Goal: Task Accomplishment & Management: Manage account settings

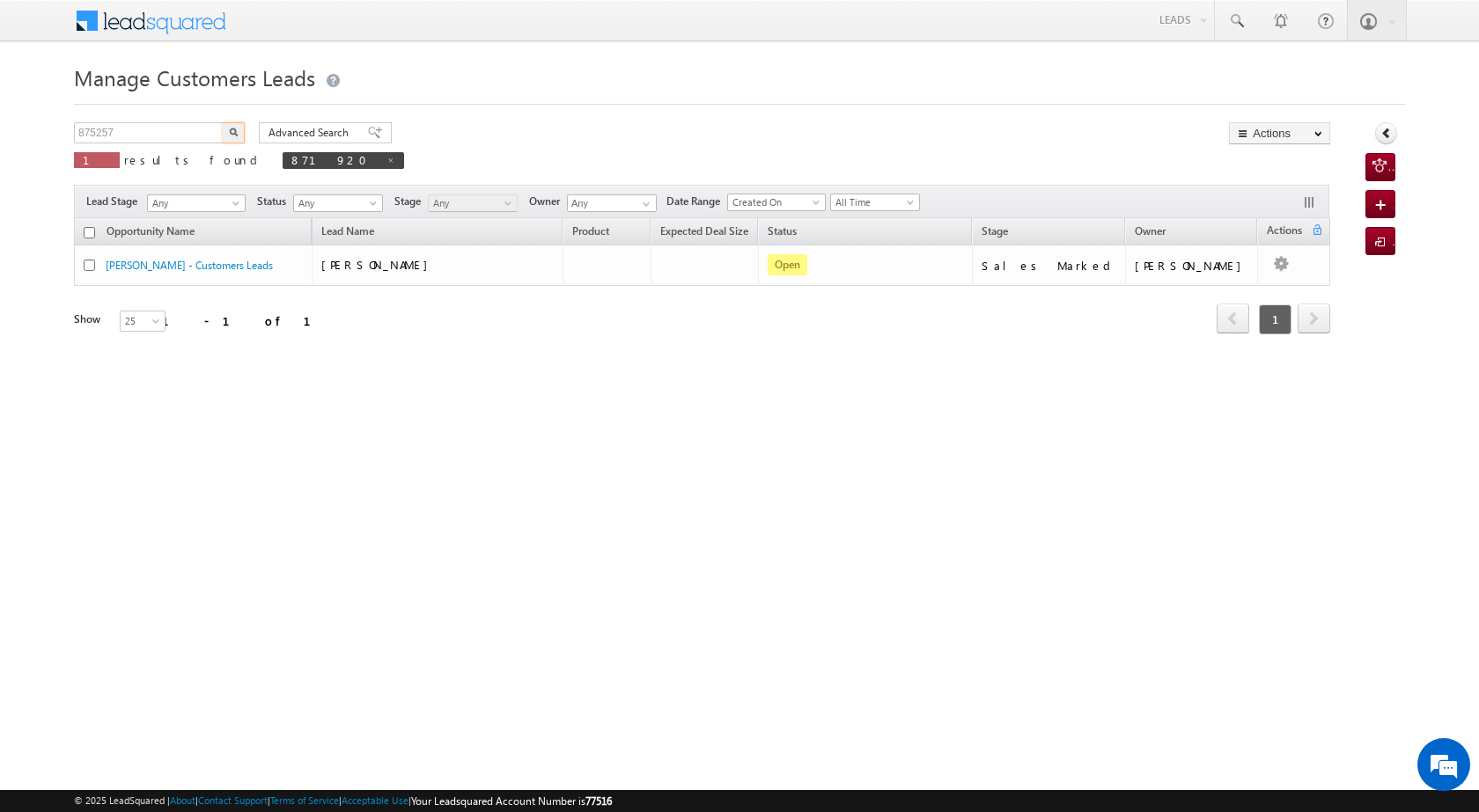
type input "875257"
click at [241, 134] on button "button" at bounding box center [233, 133] width 23 height 21
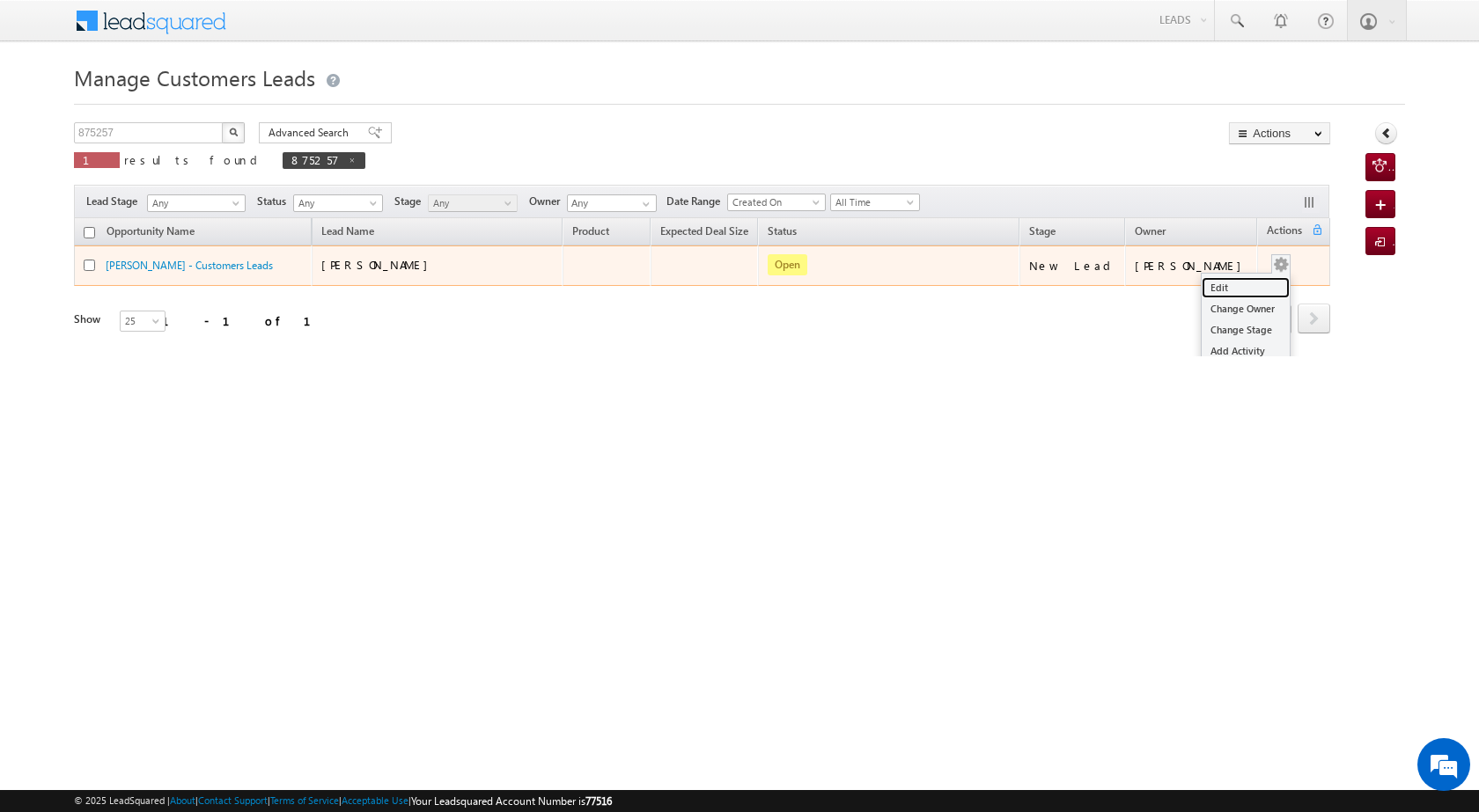
click at [1233, 285] on link "Edit" at bounding box center [1246, 288] width 88 height 21
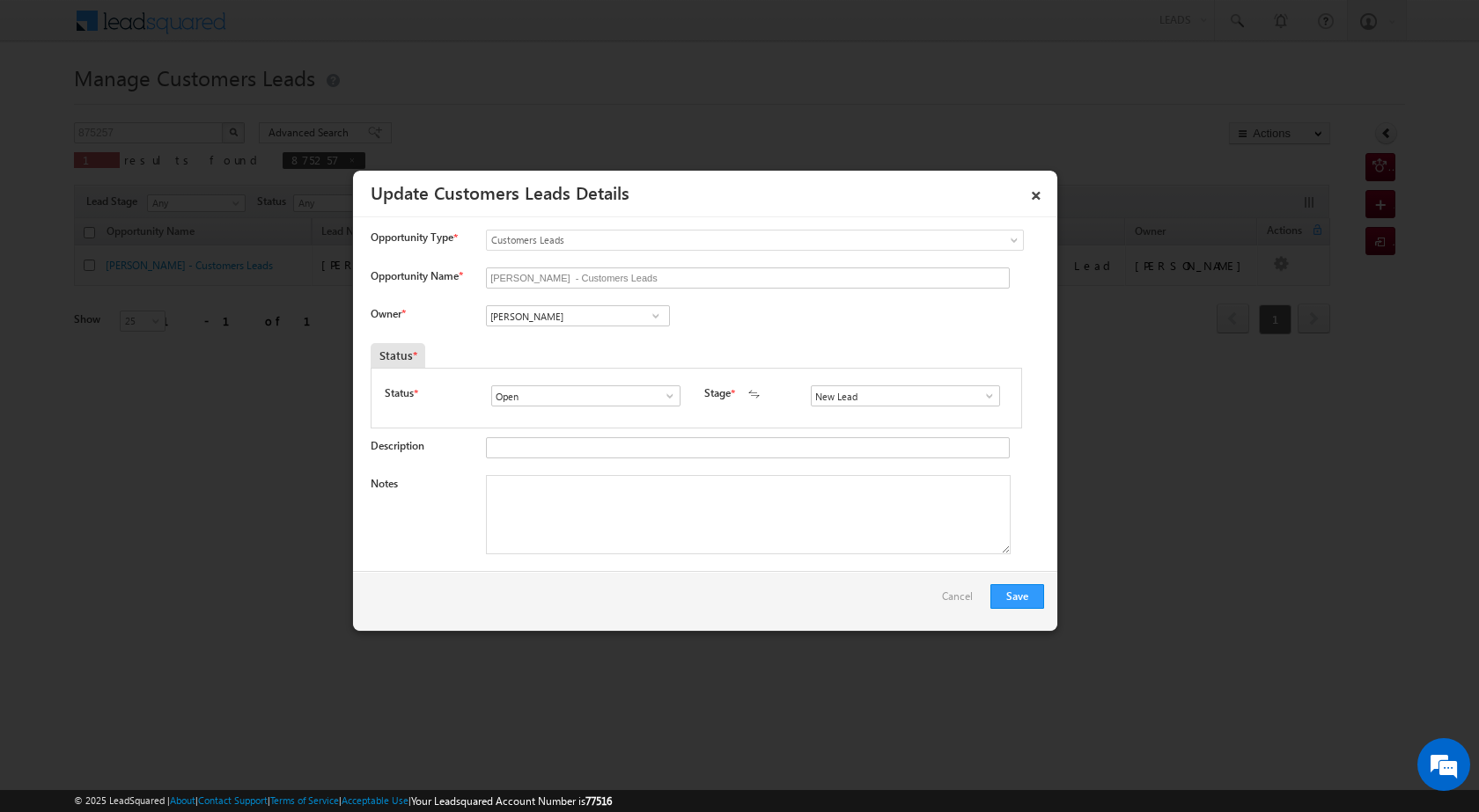
click at [647, 316] on span at bounding box center [656, 316] width 18 height 14
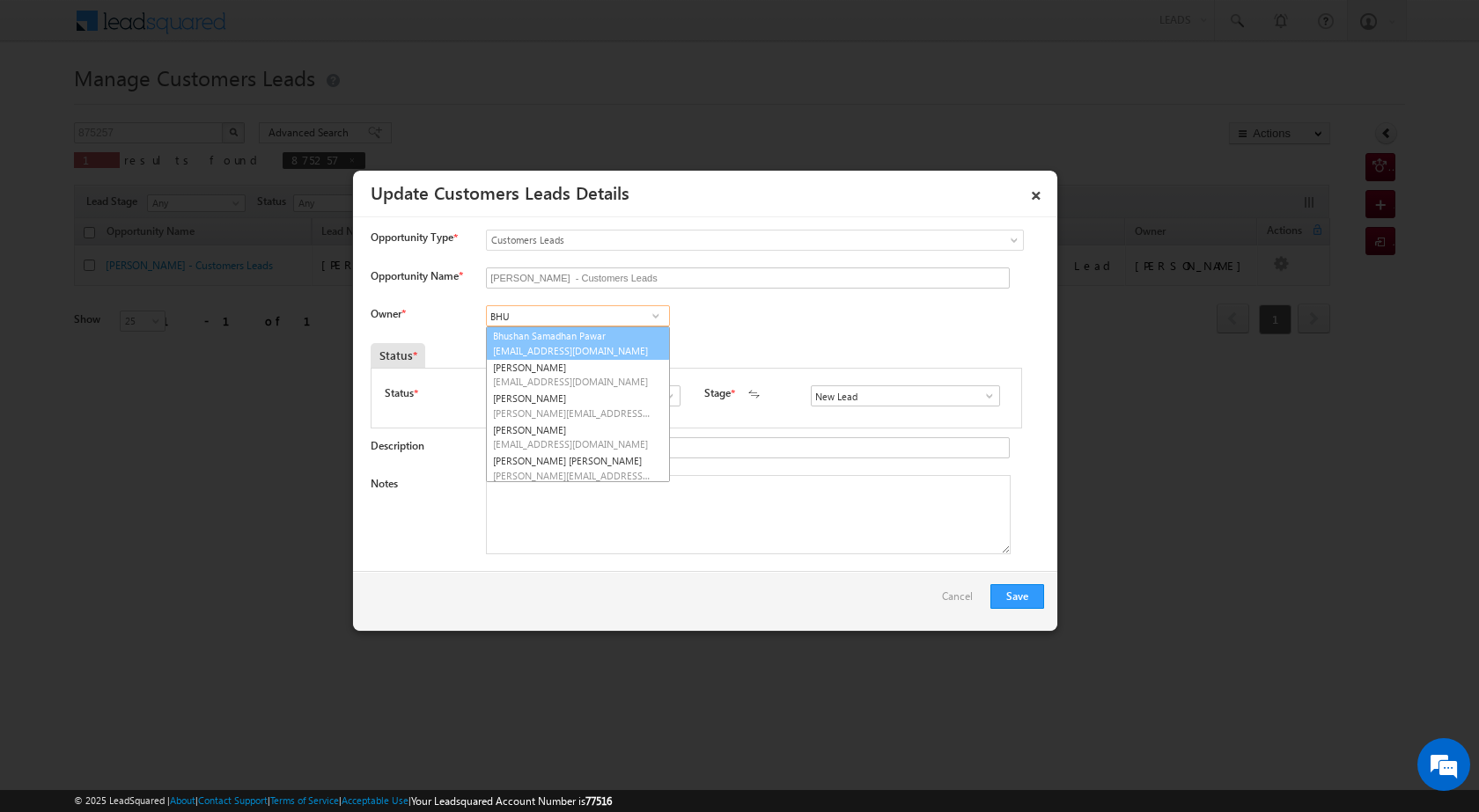
click at [618, 342] on link "Bhushan [PERSON_NAME] [EMAIL_ADDRESS][DOMAIN_NAME]" at bounding box center [577, 343] width 184 height 34
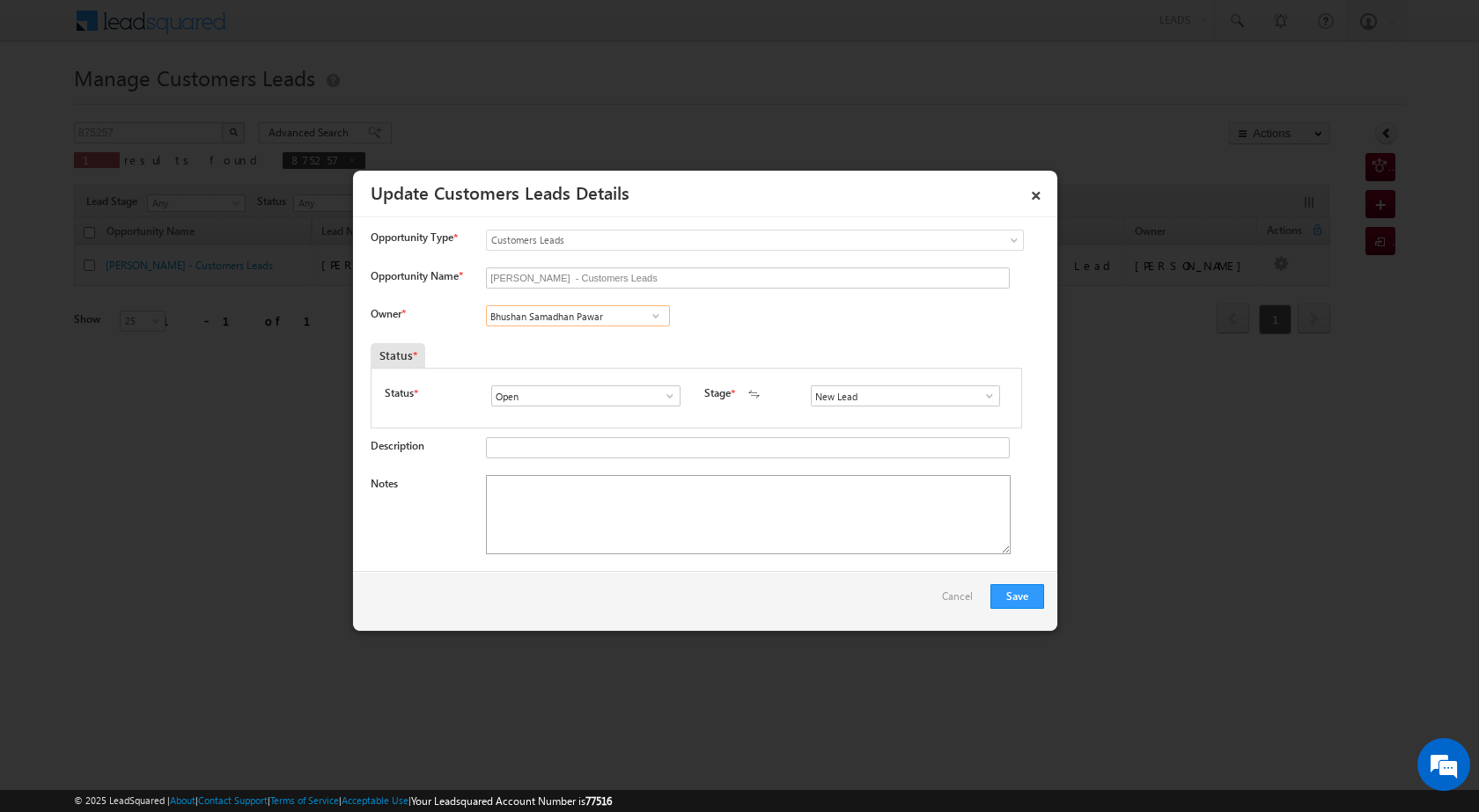
type input "Bhushan Samadhan Pawar"
click at [704, 537] on textarea "Notes" at bounding box center [748, 515] width 524 height 79
click at [981, 395] on span at bounding box center [990, 396] width 18 height 14
click at [909, 474] on link "Sales Marked" at bounding box center [904, 471] width 188 height 20
type input "Sales Marked"
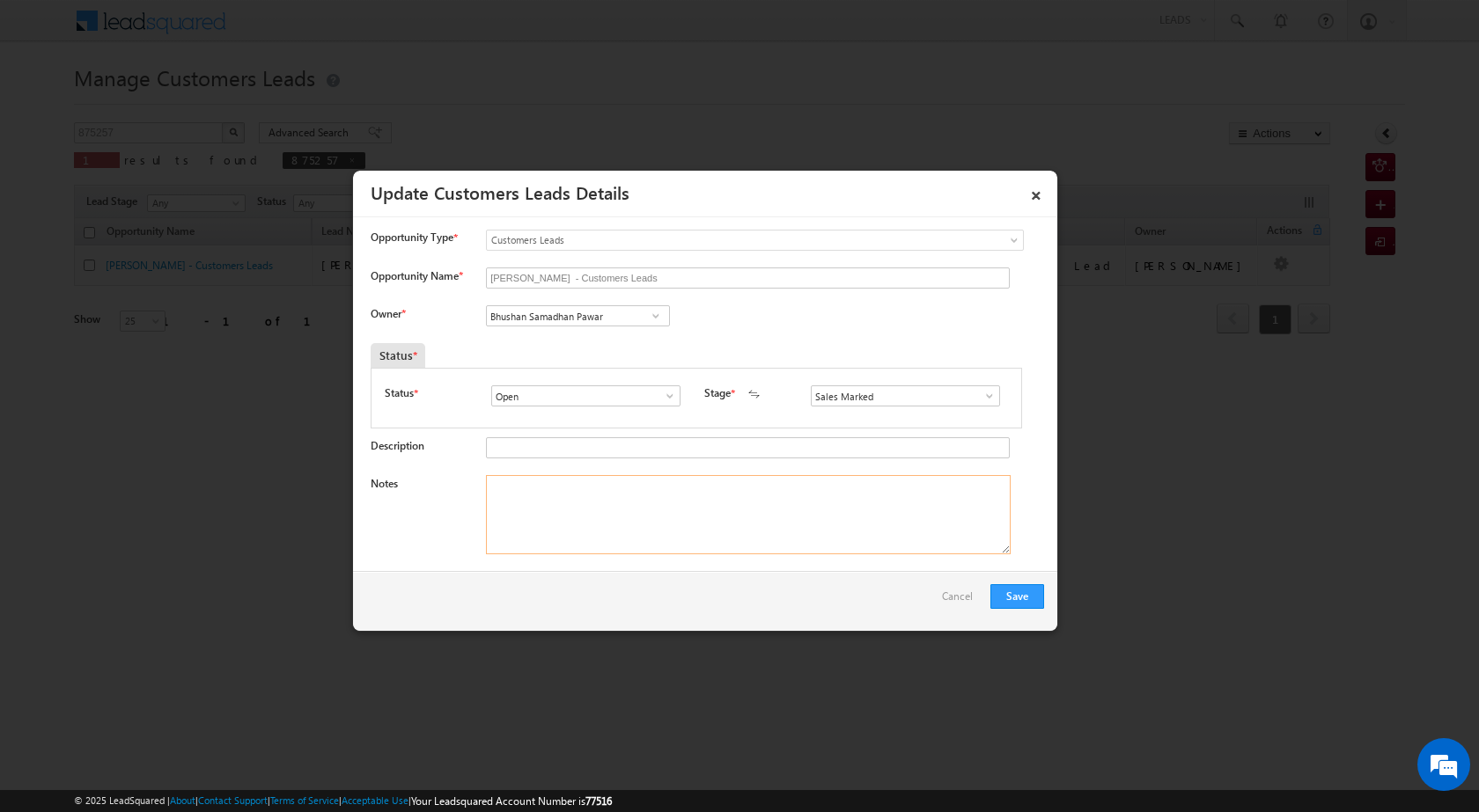
click at [755, 493] on textarea "Notes" at bounding box center [748, 515] width 524 height 79
paste textarea "875257"
click at [553, 515] on textarea "875257" at bounding box center [748, 515] width 524 height 79
paste textarea "LAP LOAN PV 19 LAC LOAN AMOUNT 10 LAC HOTEL INCOME 50 K EMI CIBIL 705 [PERSON_N…"
type textarea "875257 LAP LOAN PV 19 LAC LOAN AMOUNT 10 LAC HOTEL INCOME 50 K EMI CIBIL 705 [P…"
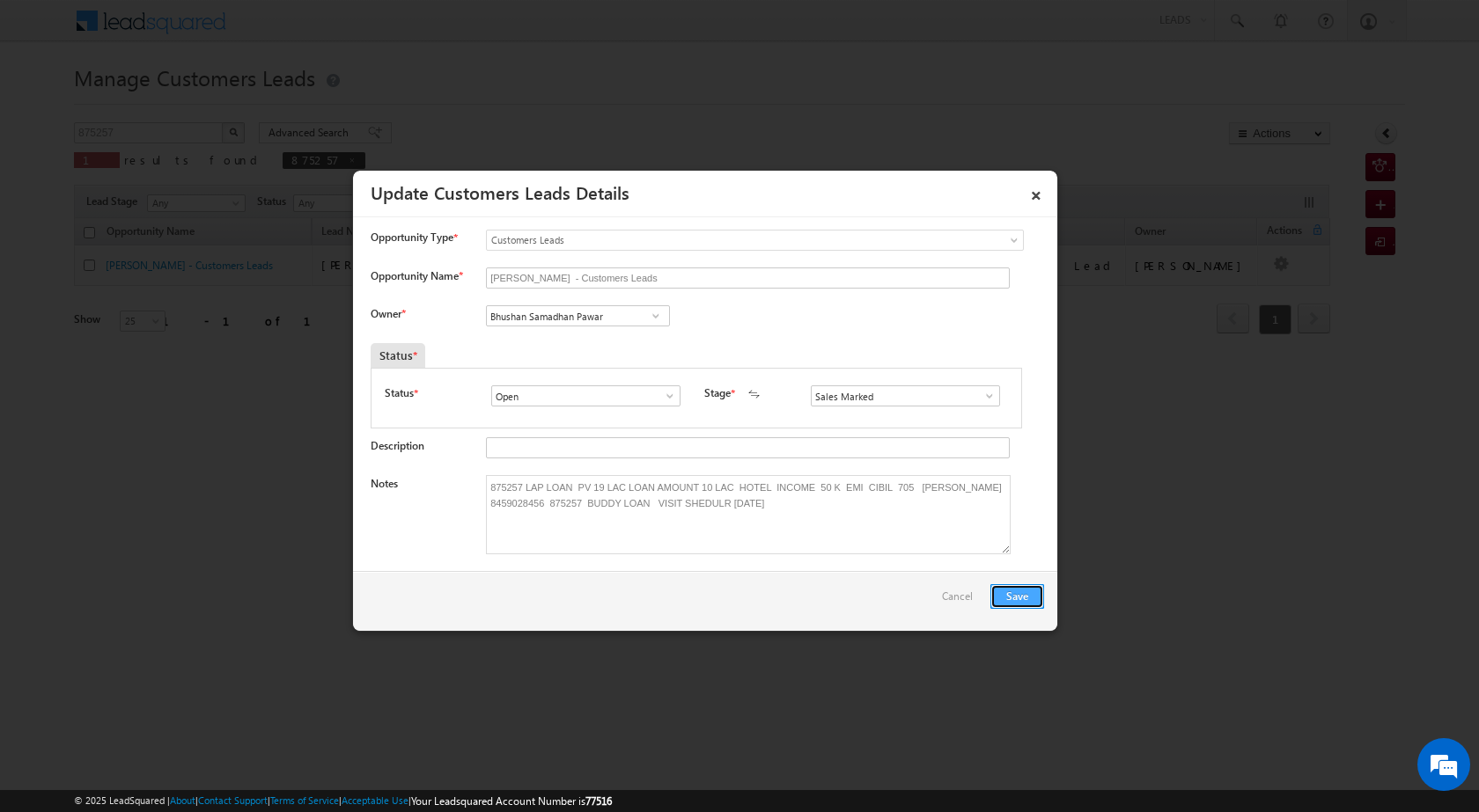
click at [1015, 596] on button "Save" at bounding box center [1017, 597] width 54 height 25
